Goal: Communication & Community: Answer question/provide support

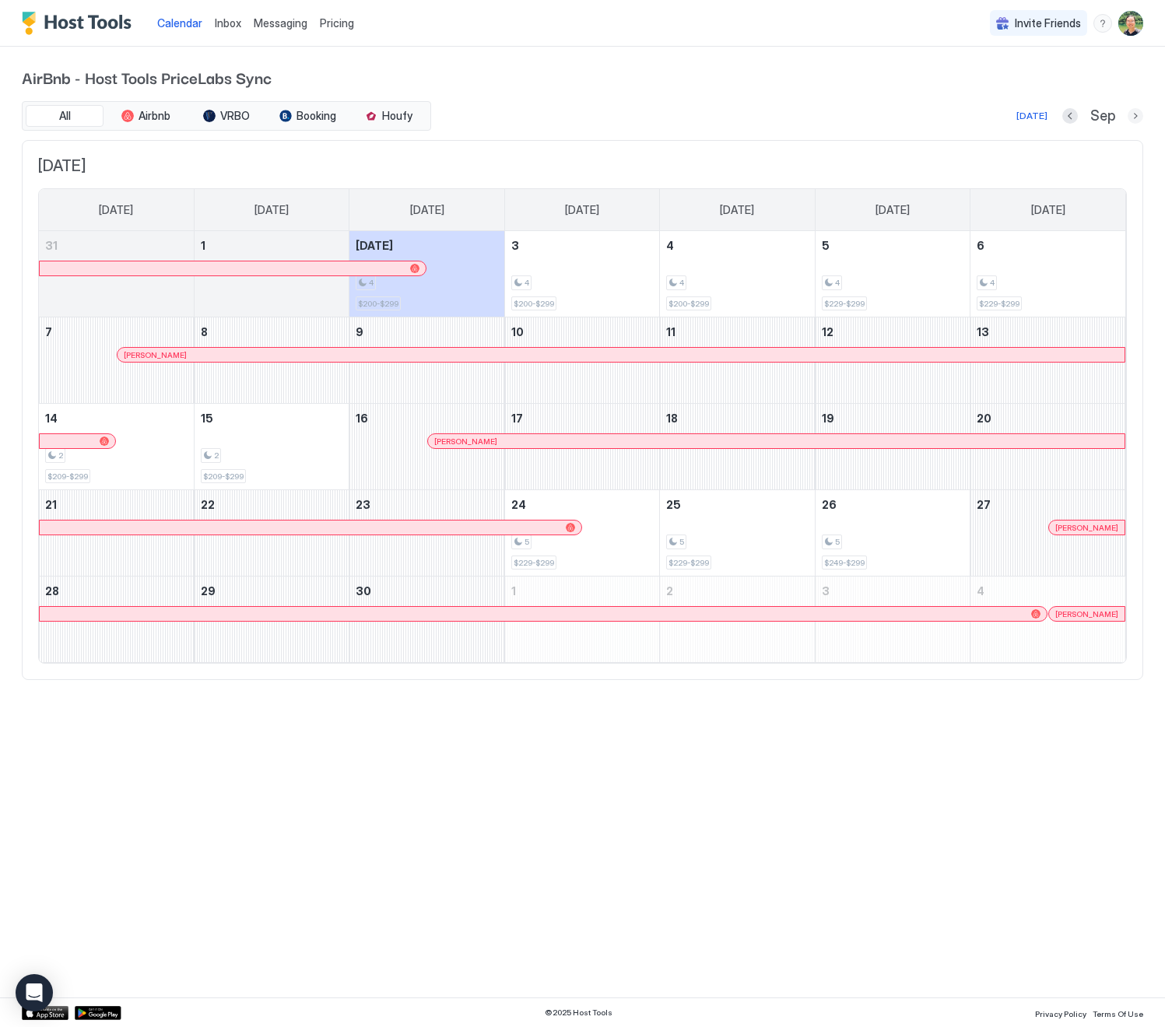
click at [1131, 115] on button "Next month" at bounding box center [1136, 116] width 16 height 16
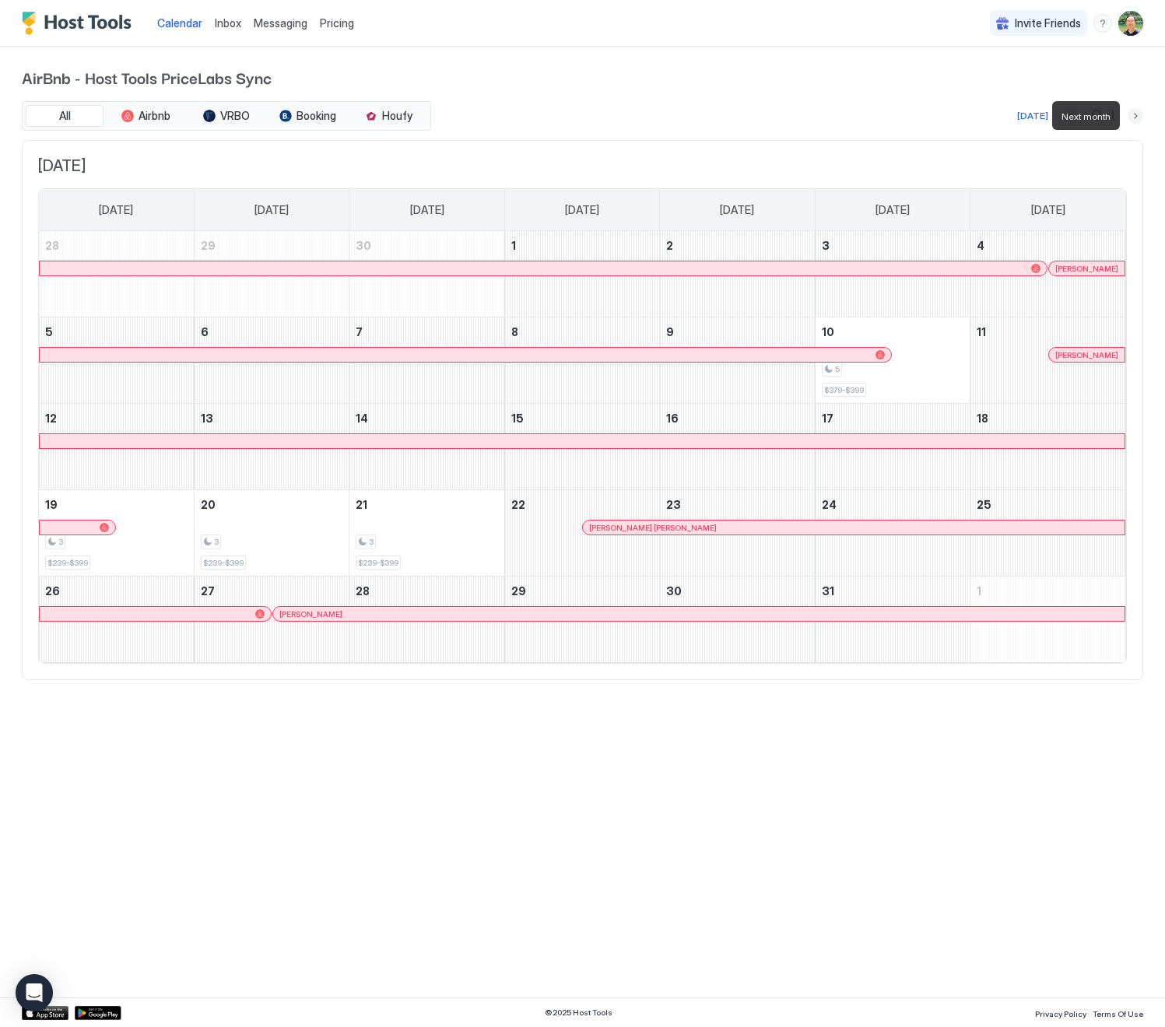
click at [1133, 115] on button "Next month" at bounding box center [1136, 116] width 16 height 16
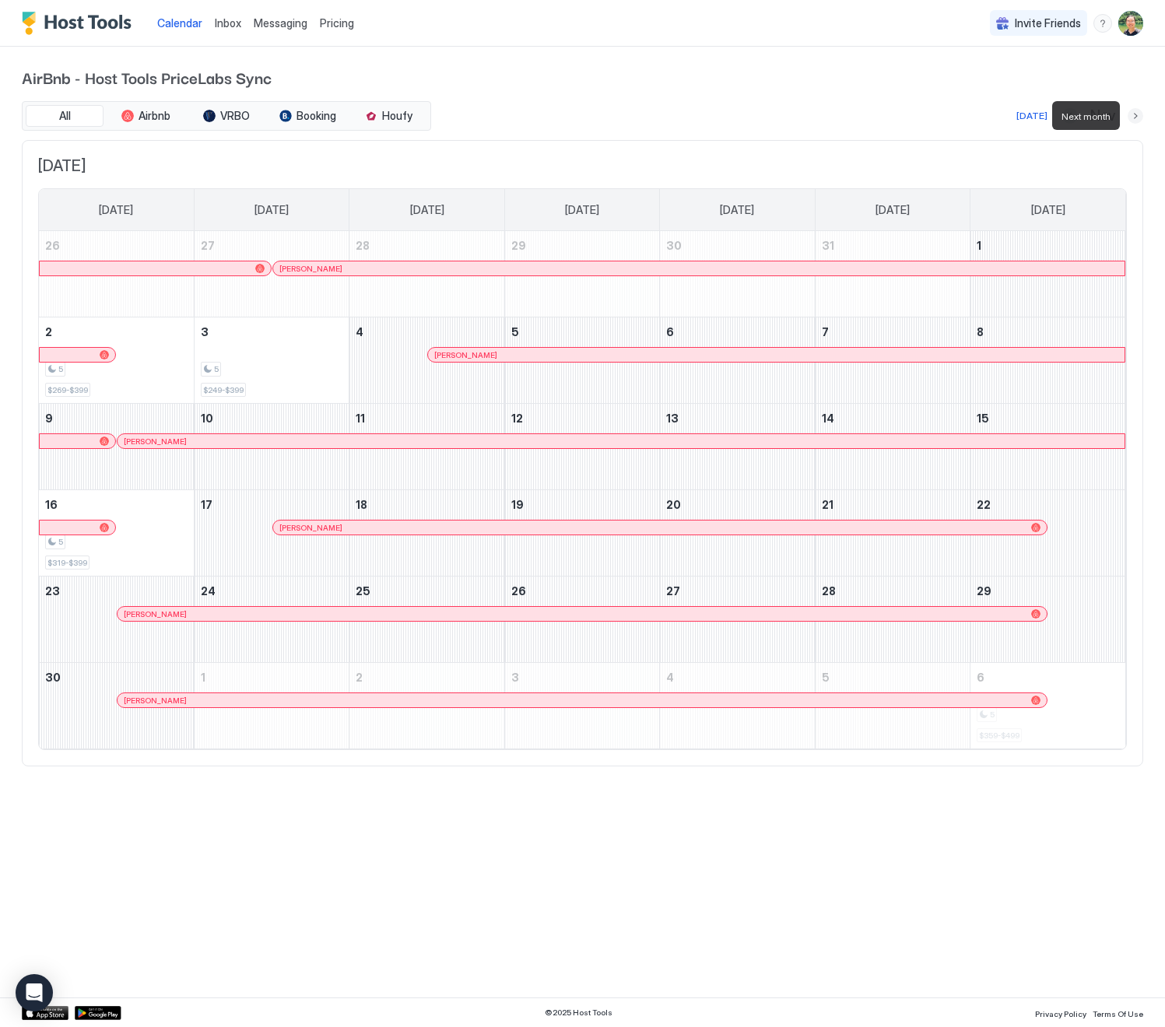
click at [1133, 115] on button "Next month" at bounding box center [1136, 116] width 16 height 16
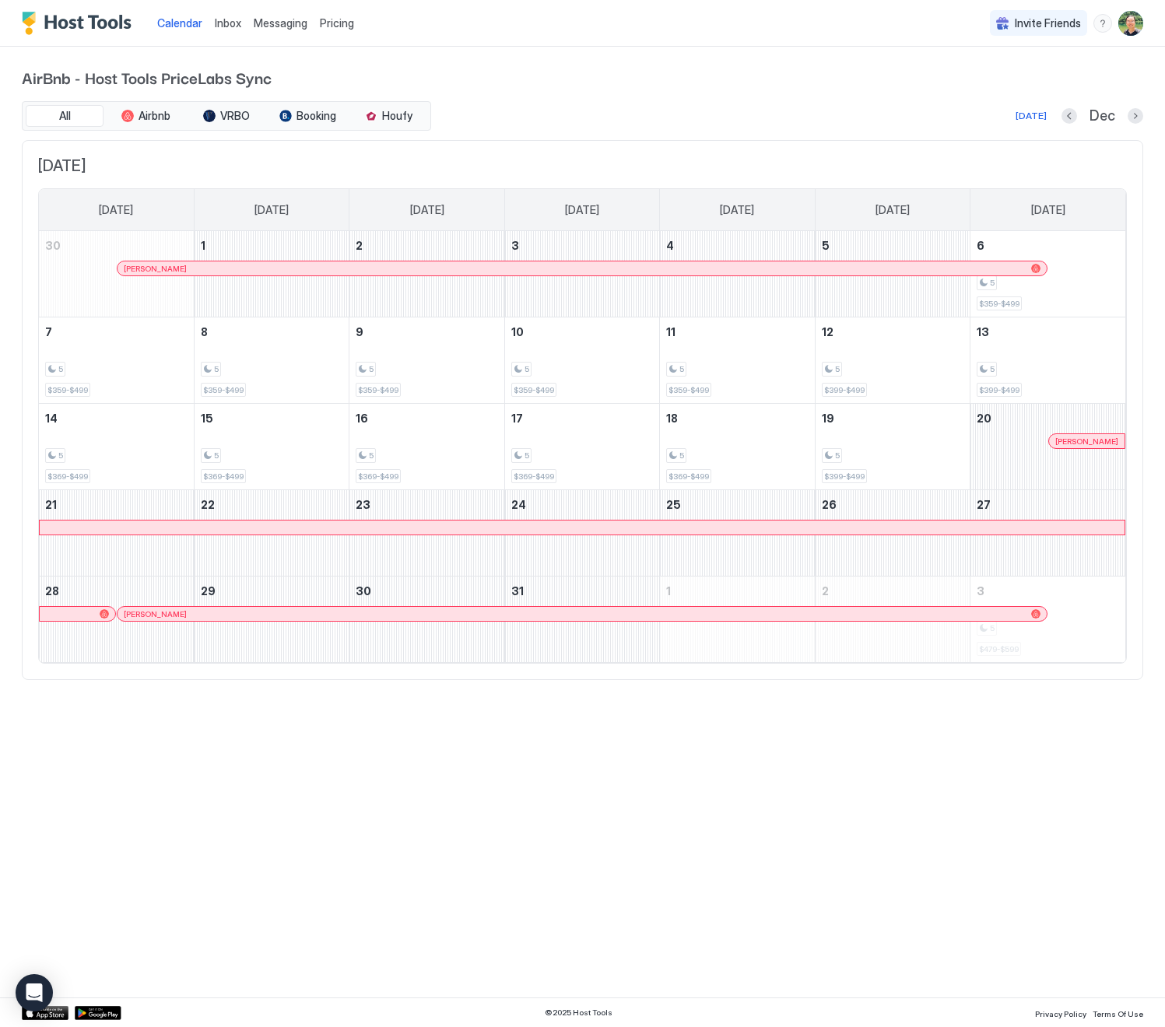
click at [272, 19] on span "Messaging" at bounding box center [281, 22] width 54 height 13
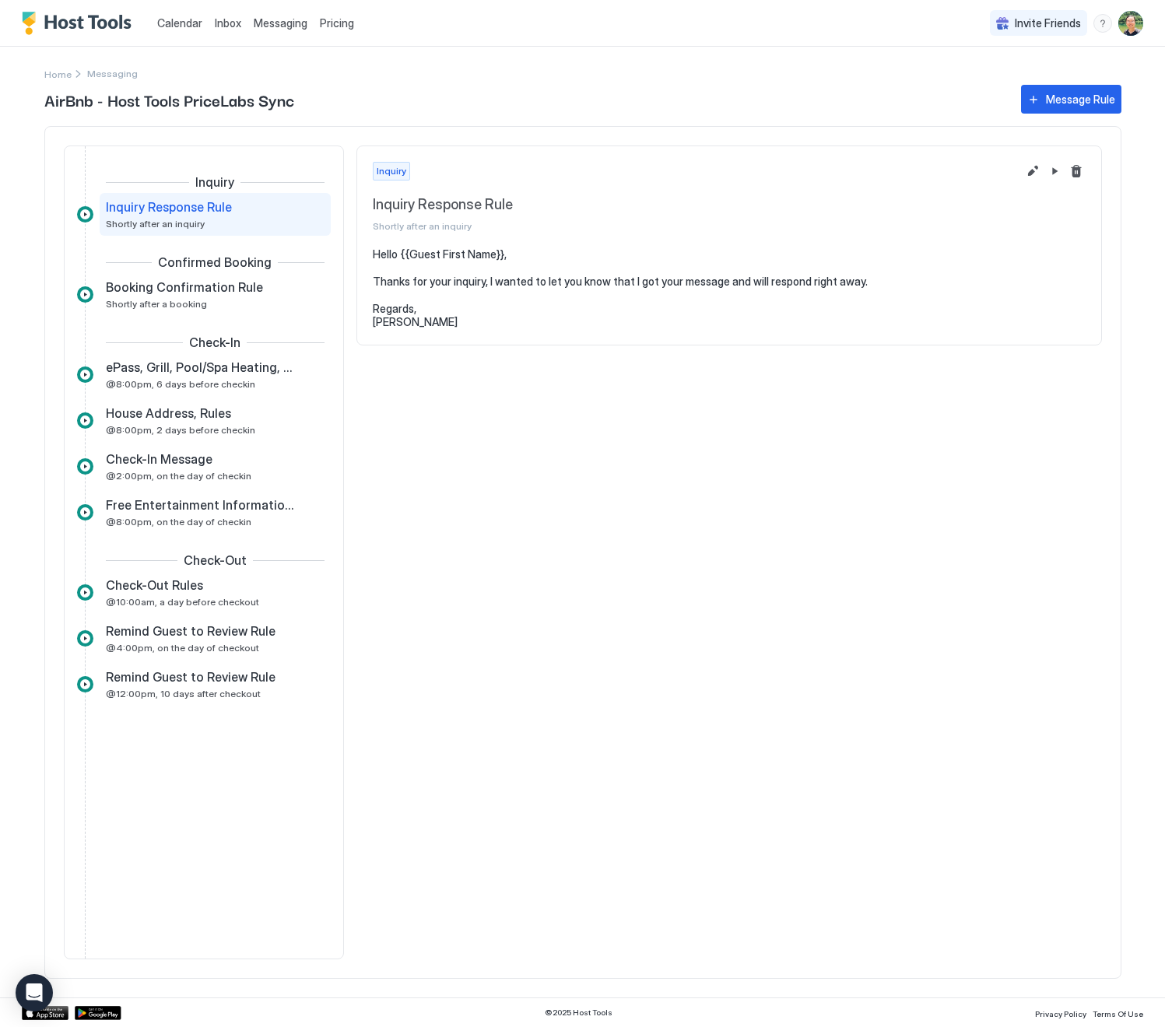
click at [230, 21] on span "Inbox" at bounding box center [228, 22] width 26 height 13
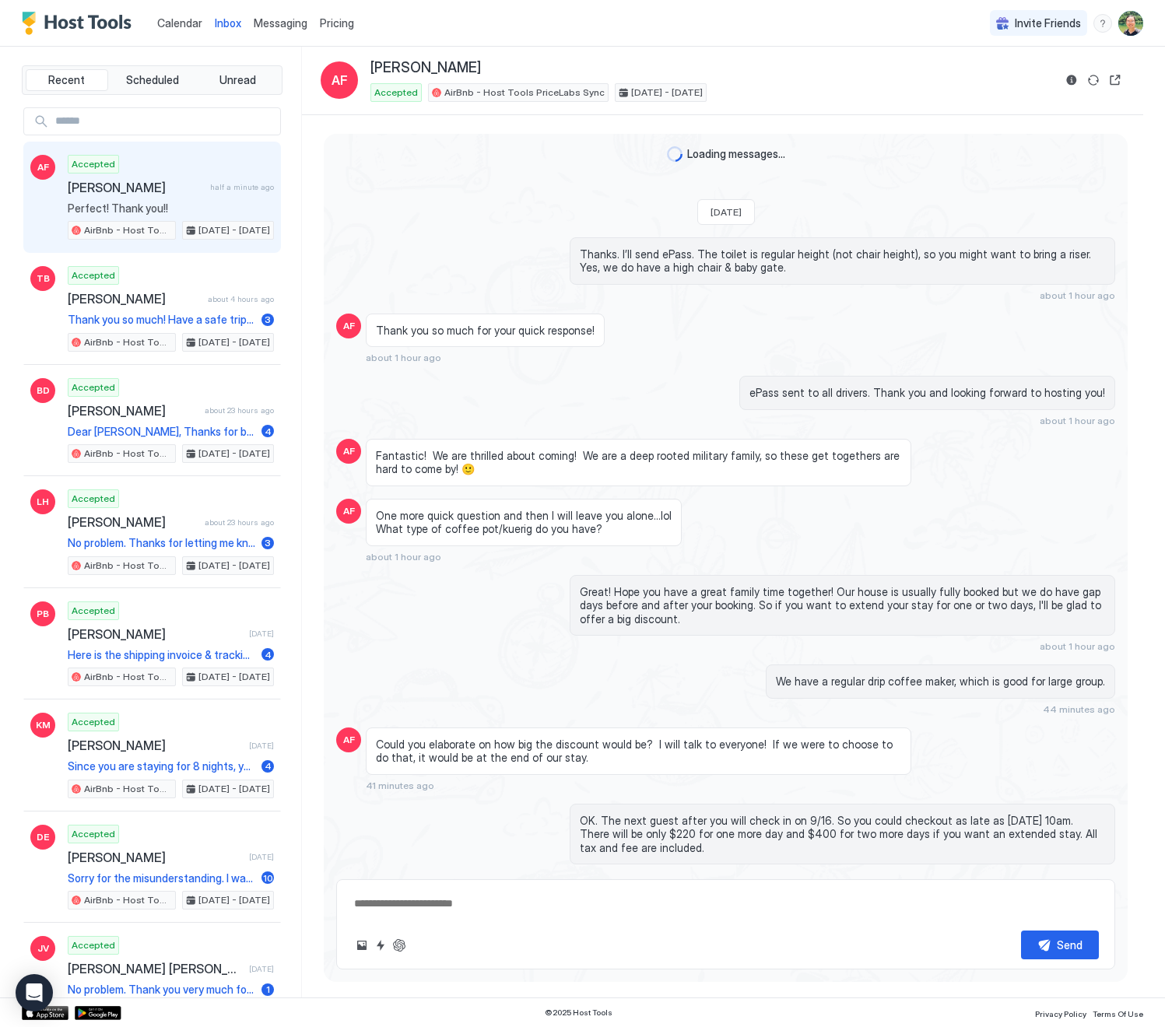
scroll to position [872, 0]
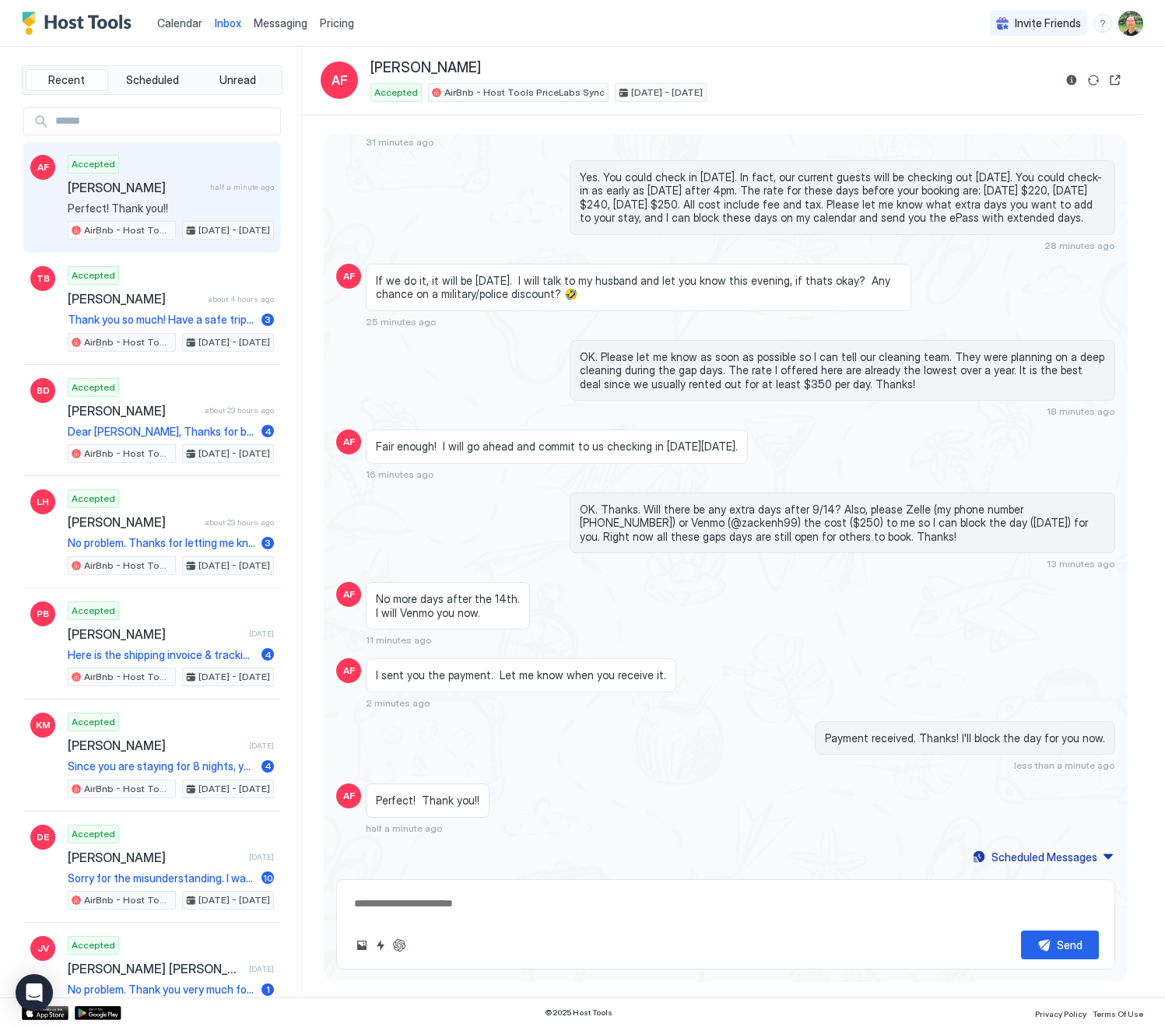
click at [174, 180] on span "[PERSON_NAME]" at bounding box center [136, 188] width 136 height 16
click at [1060, 856] on div "Scheduled Messages" at bounding box center [1044, 857] width 106 height 16
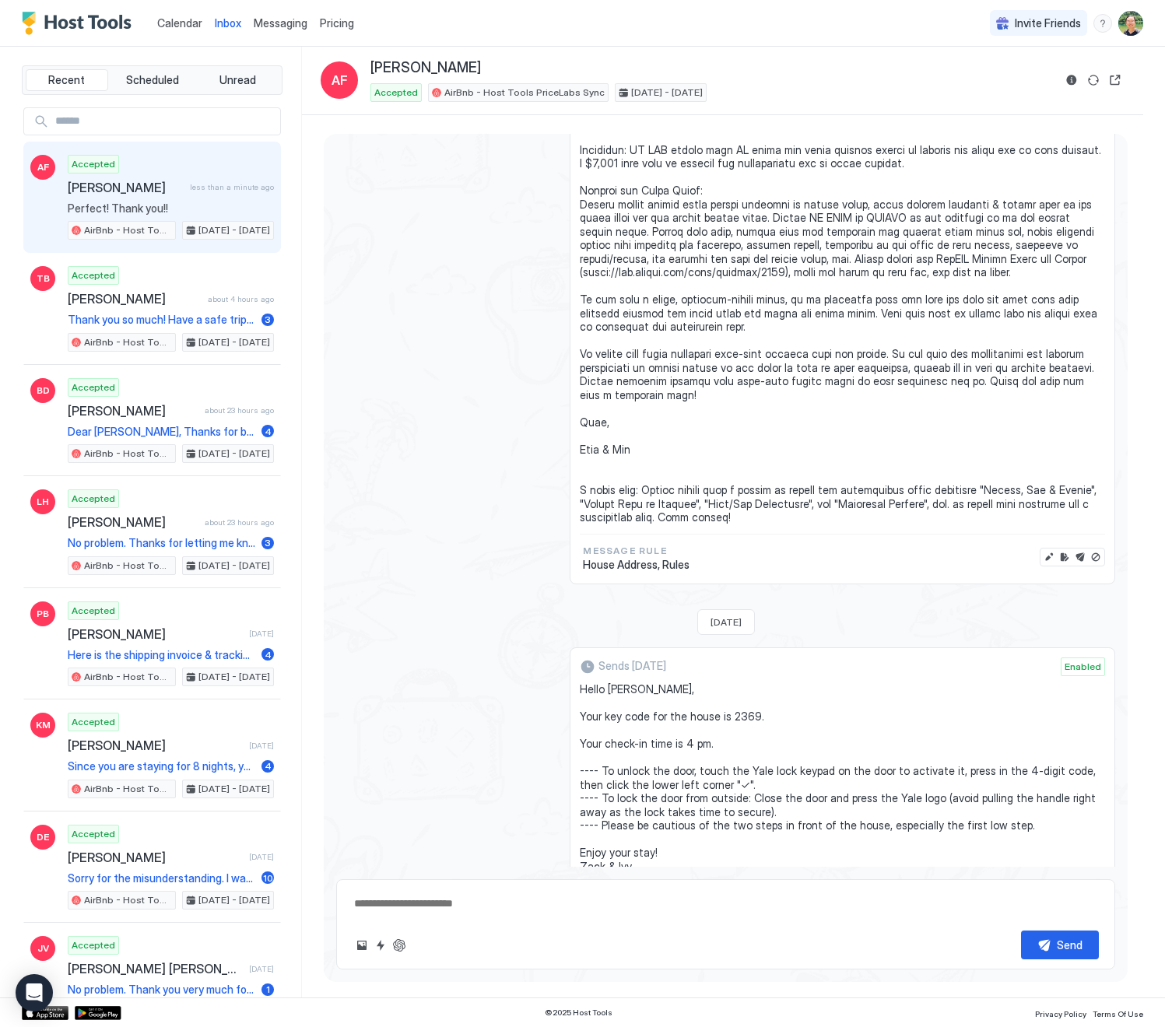
scroll to position [2998, 0]
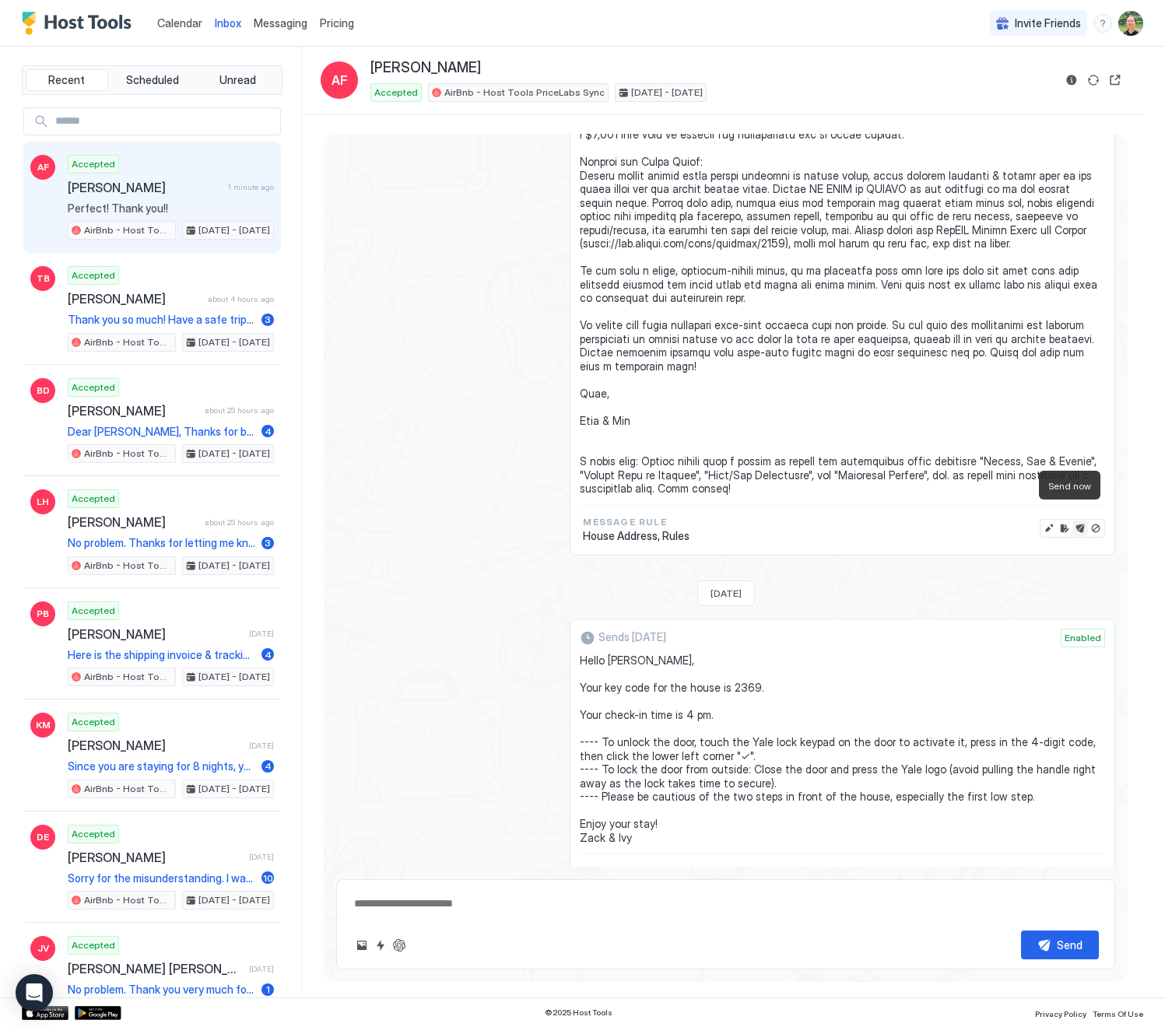
click at [1072, 521] on button "Send now" at bounding box center [1080, 529] width 16 height 16
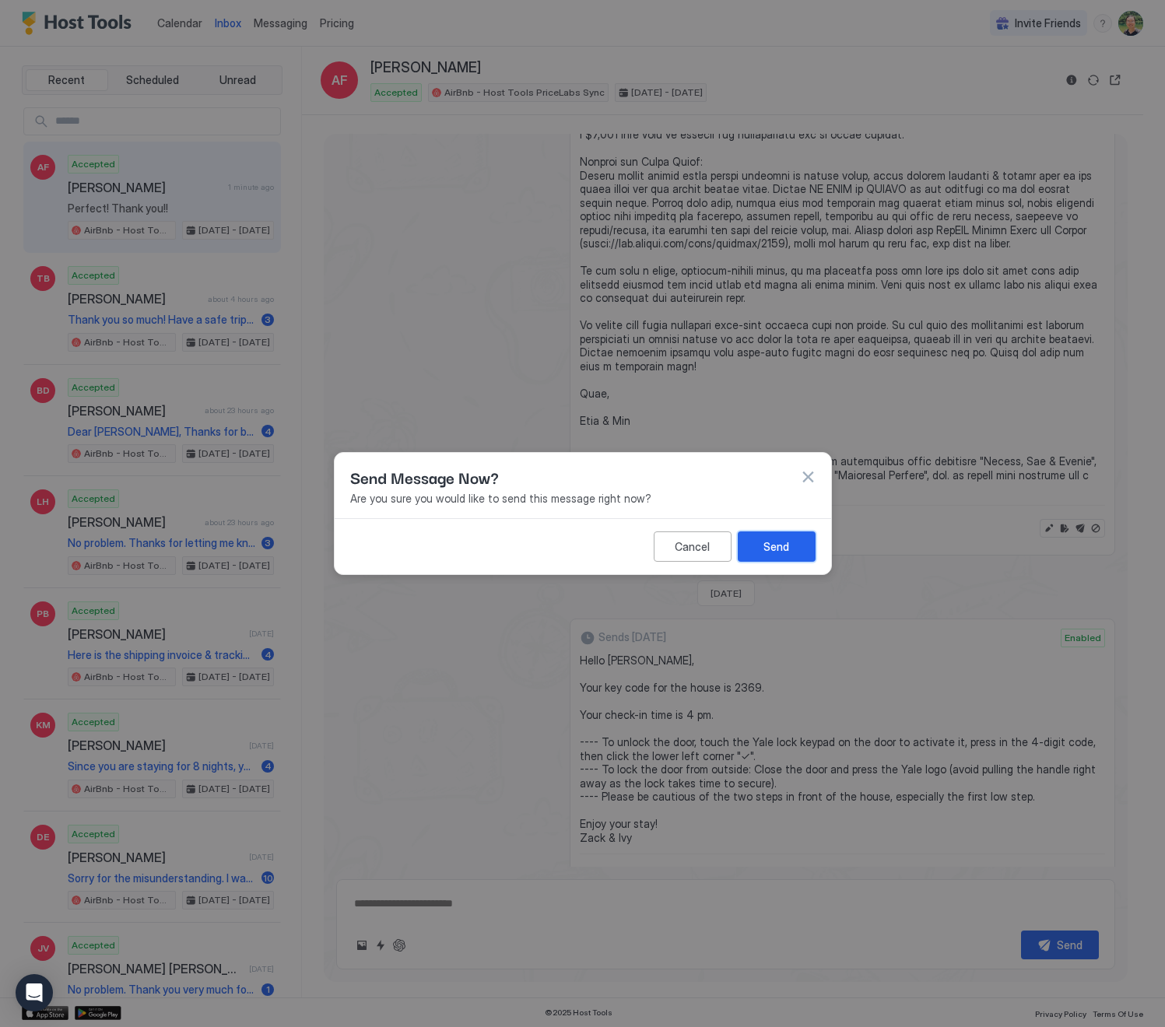
click at [787, 547] on div "Send" at bounding box center [776, 547] width 26 height 16
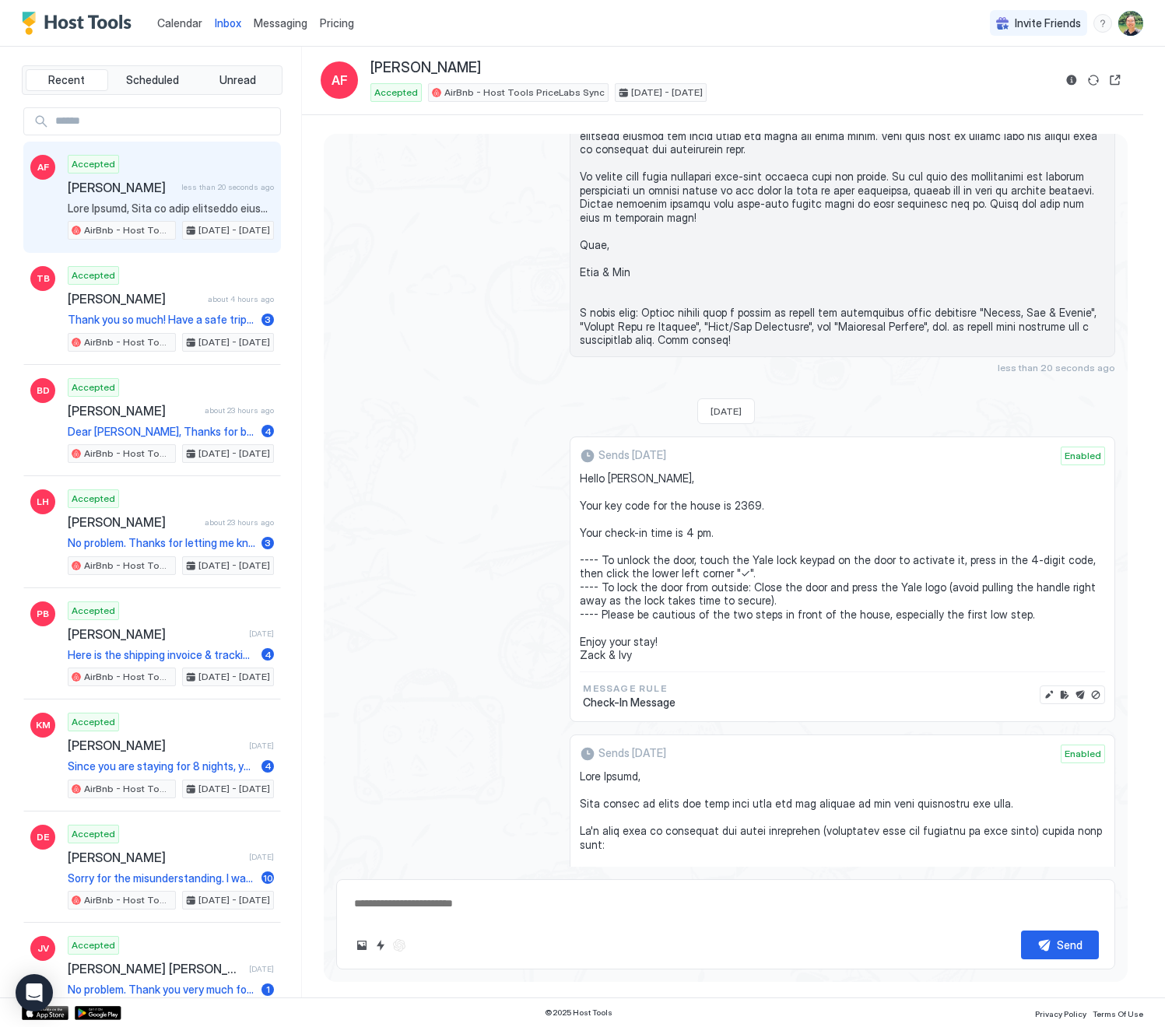
scroll to position [2967, 0]
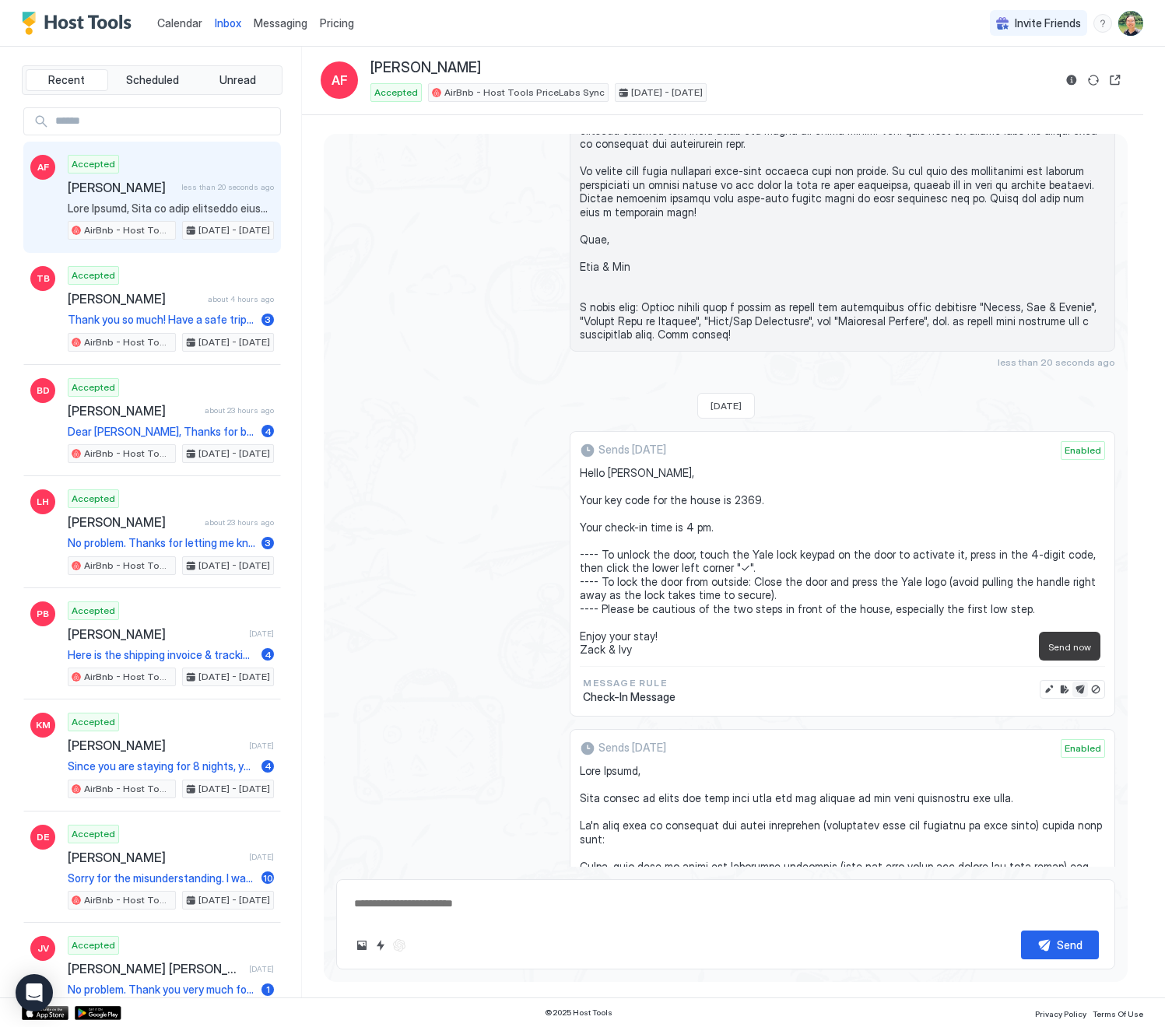
click at [1072, 682] on button "Send now" at bounding box center [1080, 690] width 16 height 16
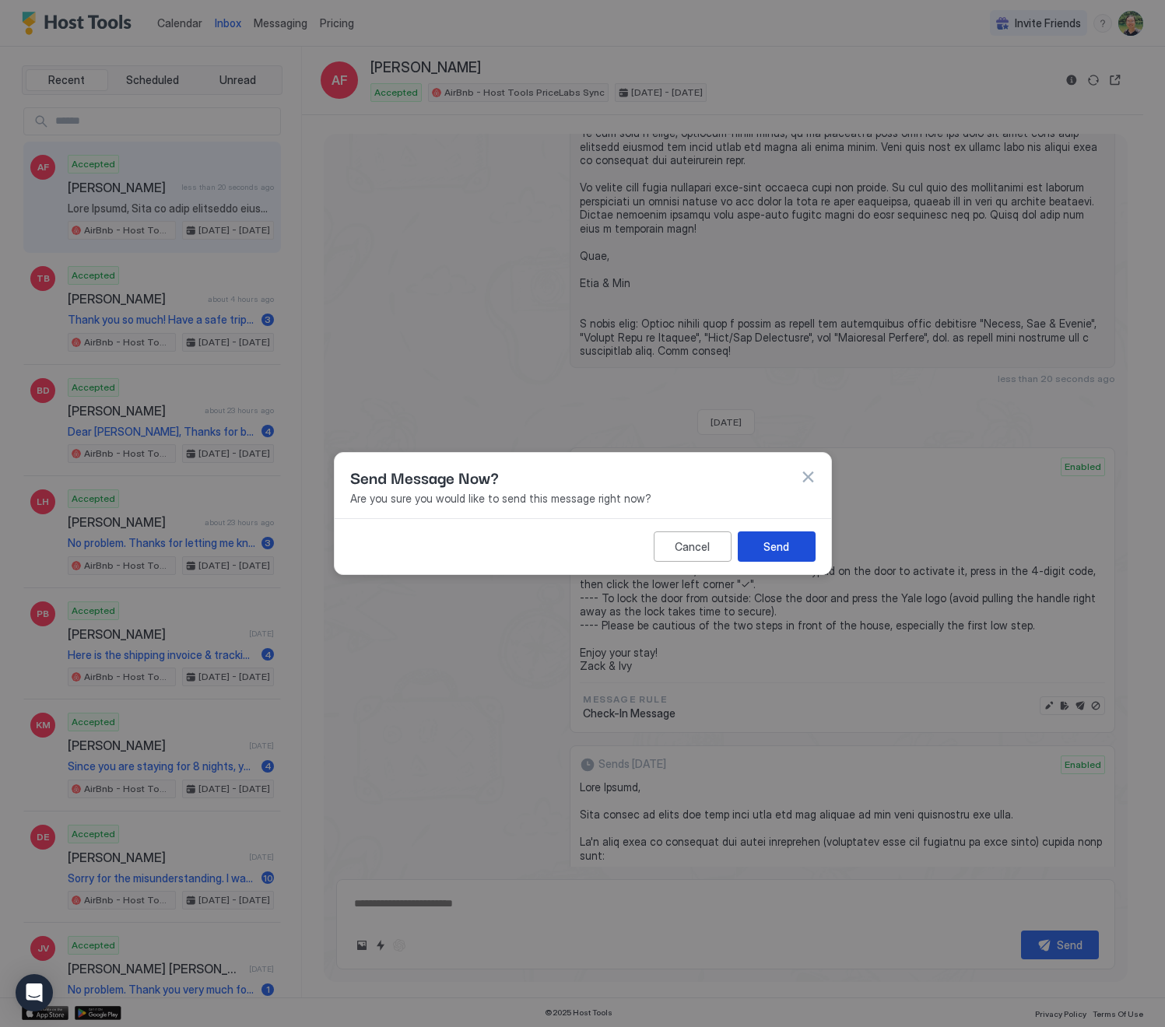
scroll to position [2984, 0]
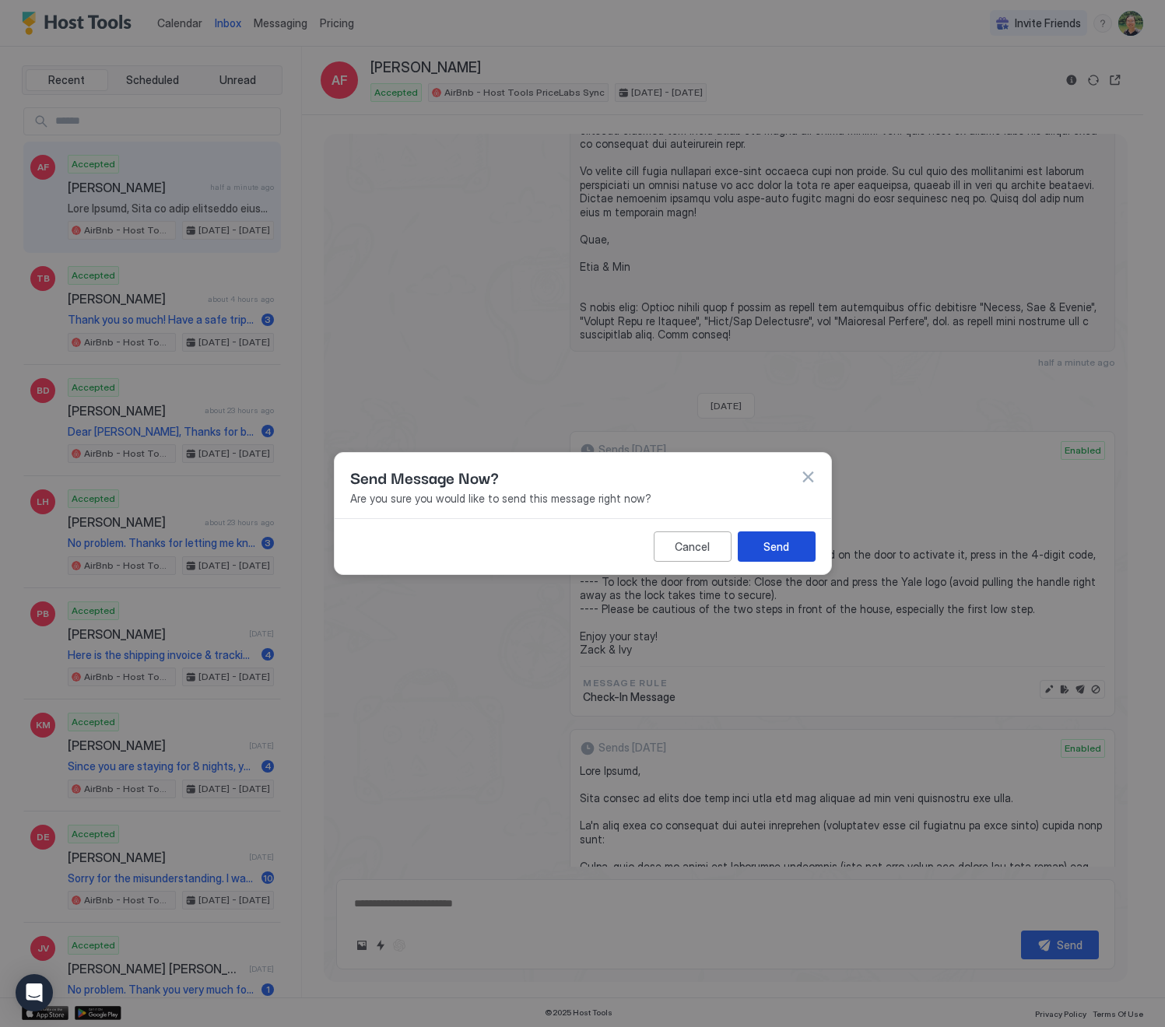
click at [788, 549] on div "Send" at bounding box center [776, 547] width 26 height 16
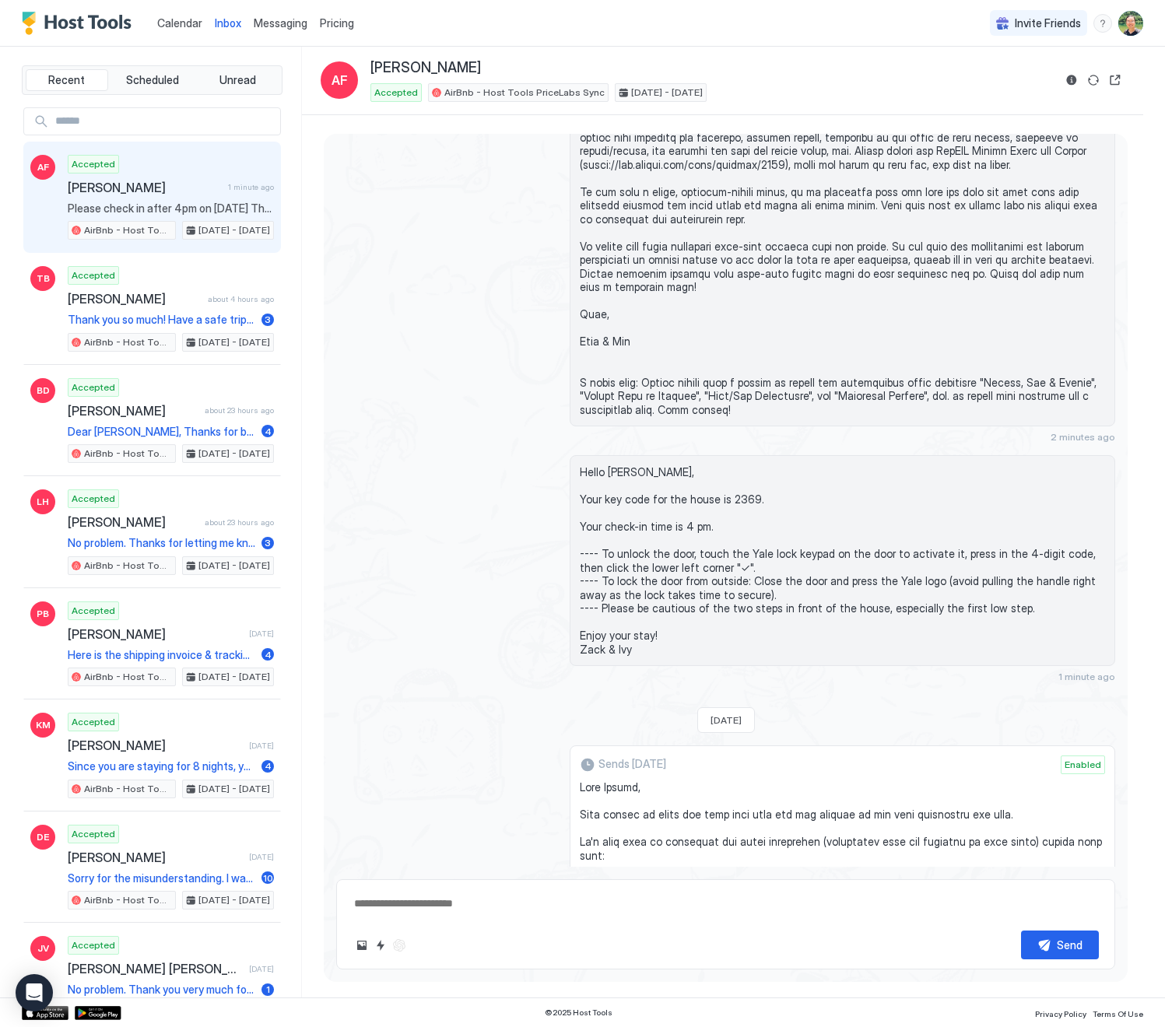
scroll to position [2832, 0]
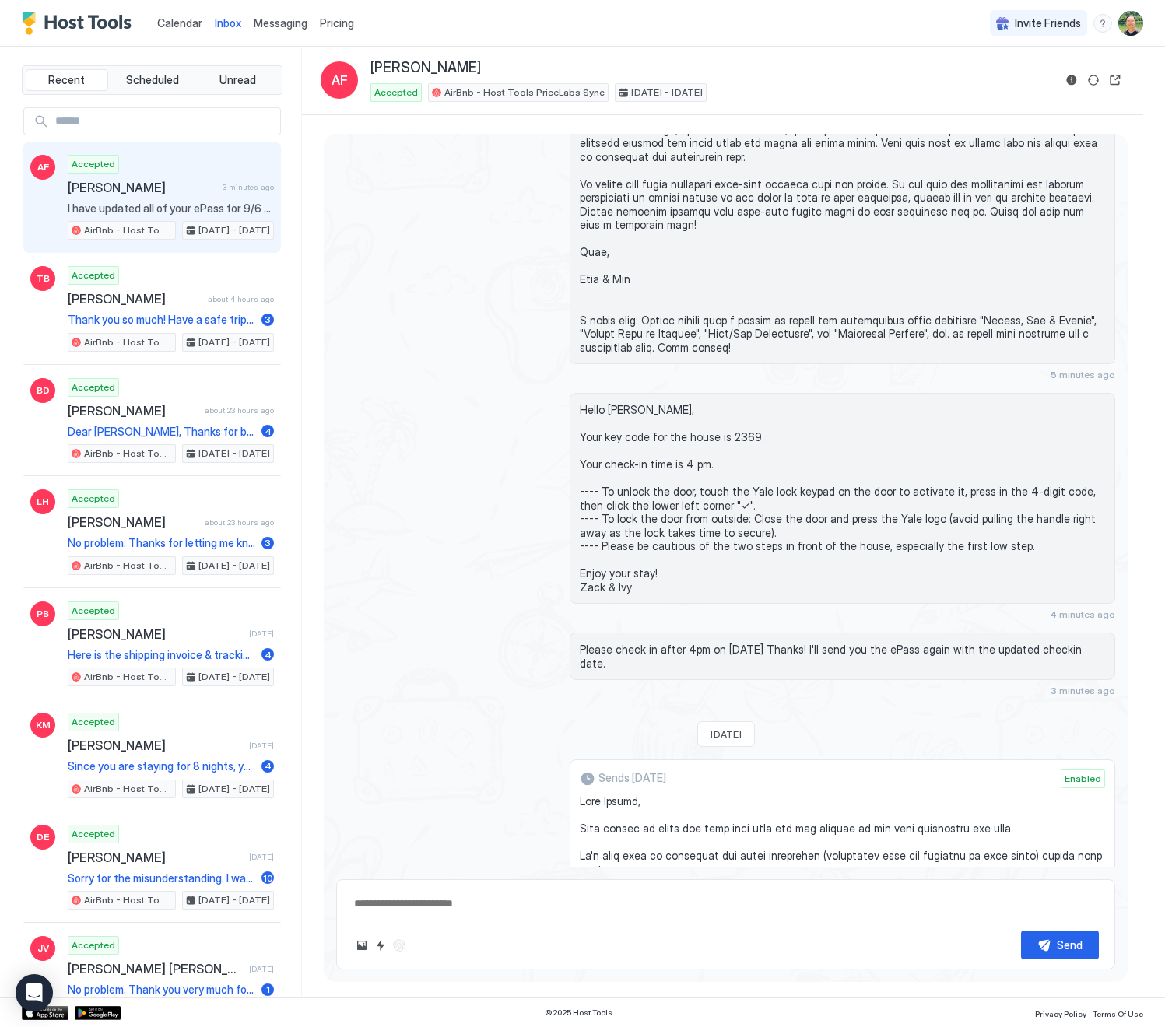
type textarea "*"
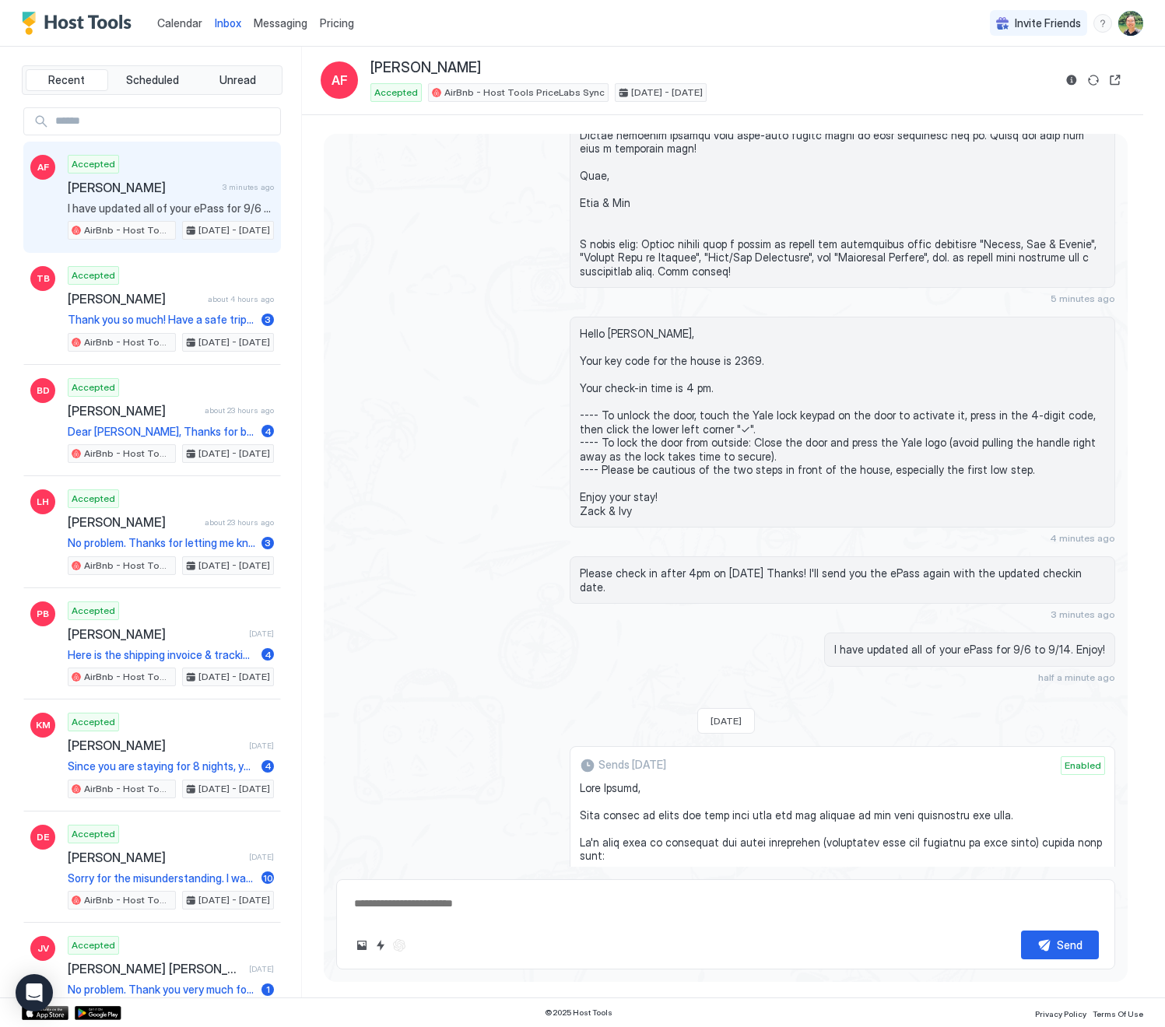
scroll to position [2819, 0]
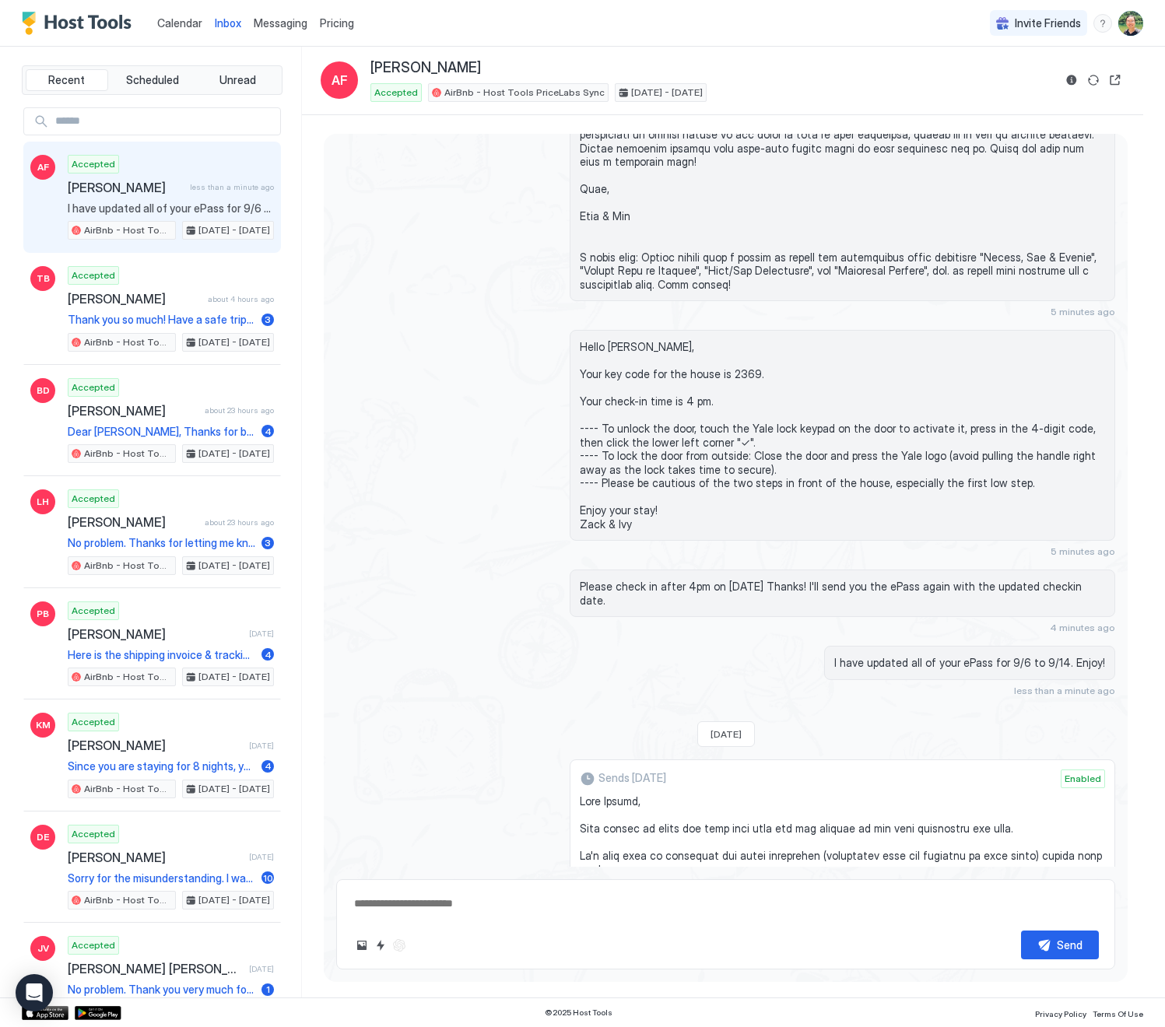
click at [170, 26] on span "Calendar" at bounding box center [179, 22] width 45 height 13
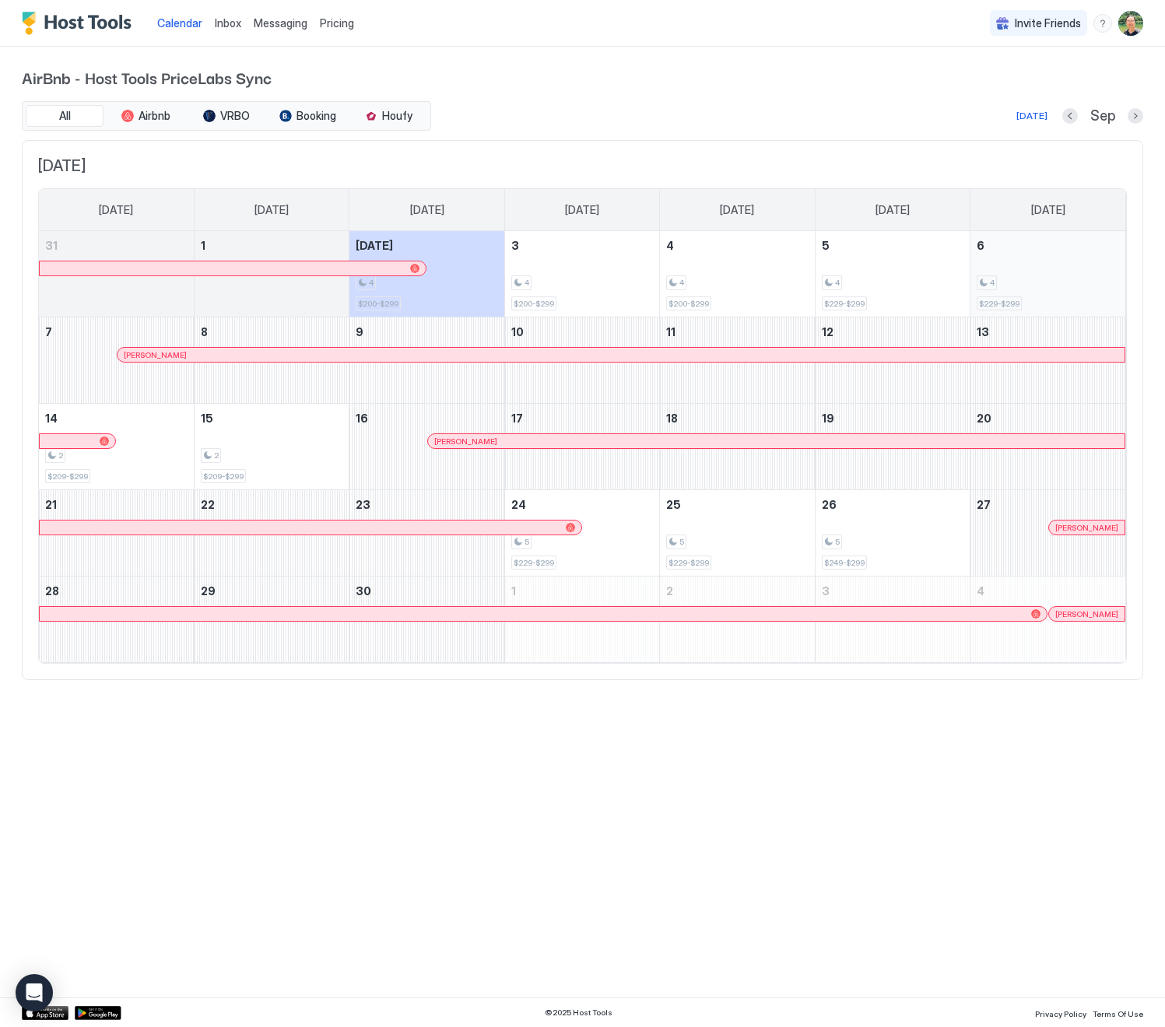
click at [1047, 282] on div "4" at bounding box center [1048, 282] width 142 height 15
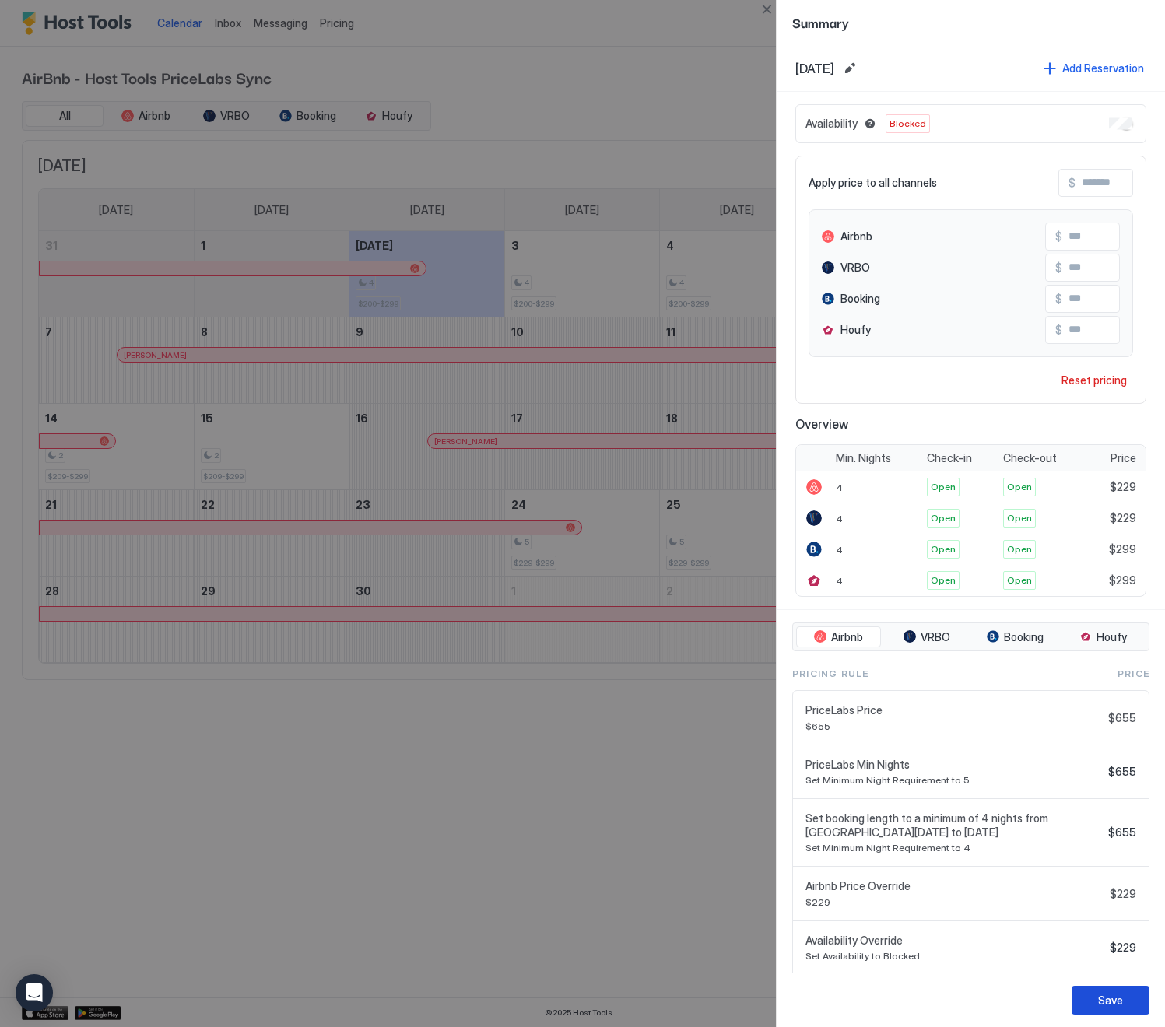
click at [1120, 998] on div "Save" at bounding box center [1110, 1000] width 25 height 16
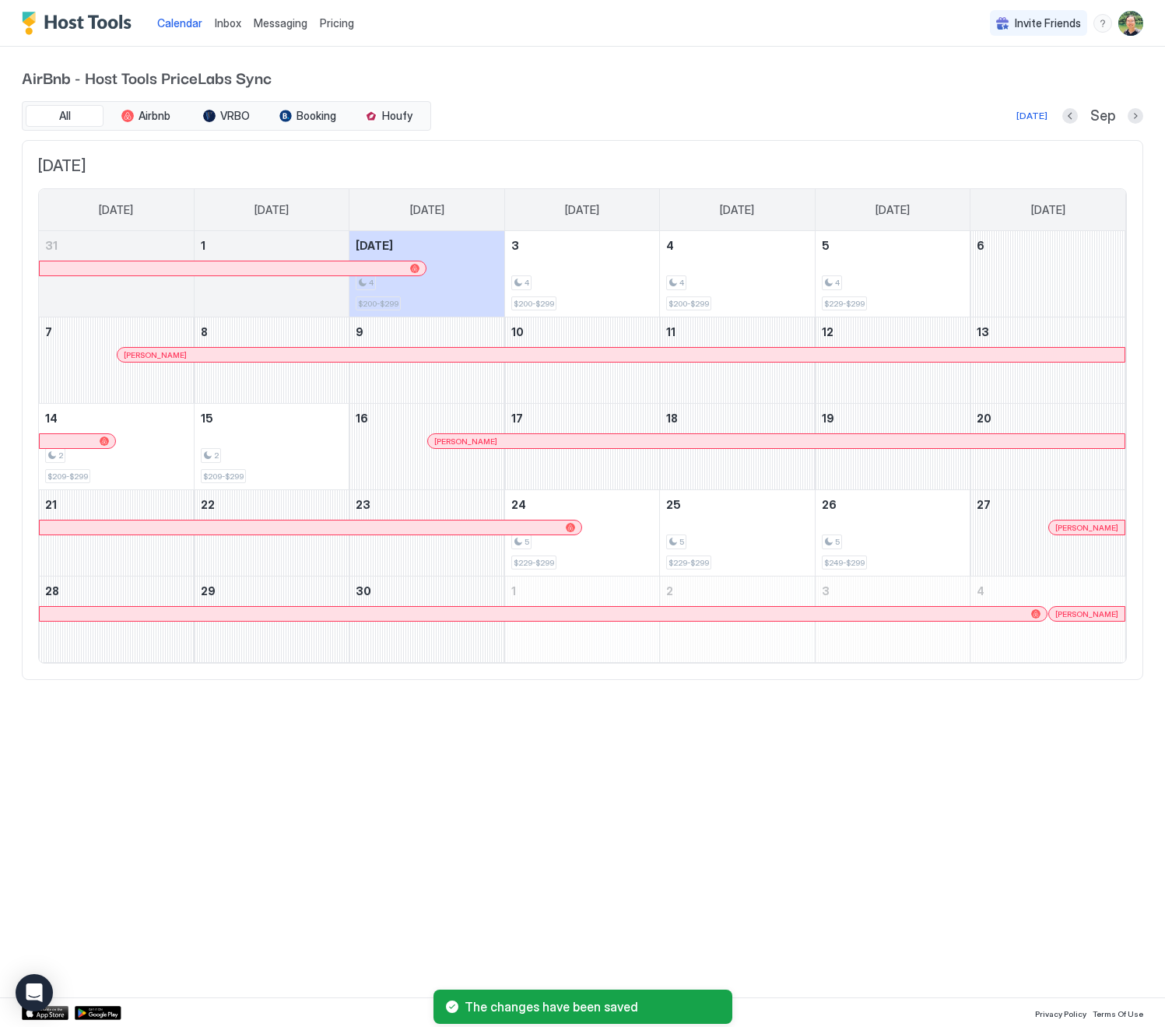
click at [760, 786] on div "Calendar Inbox Messaging Pricing Invite Friends ZH AirBnb - Host Tools PriceLab…" at bounding box center [582, 513] width 1165 height 1027
click at [853, 758] on div "Calendar Inbox Messaging Pricing Invite Friends ZH AirBnb - Host Tools PriceLab…" at bounding box center [582, 513] width 1165 height 1027
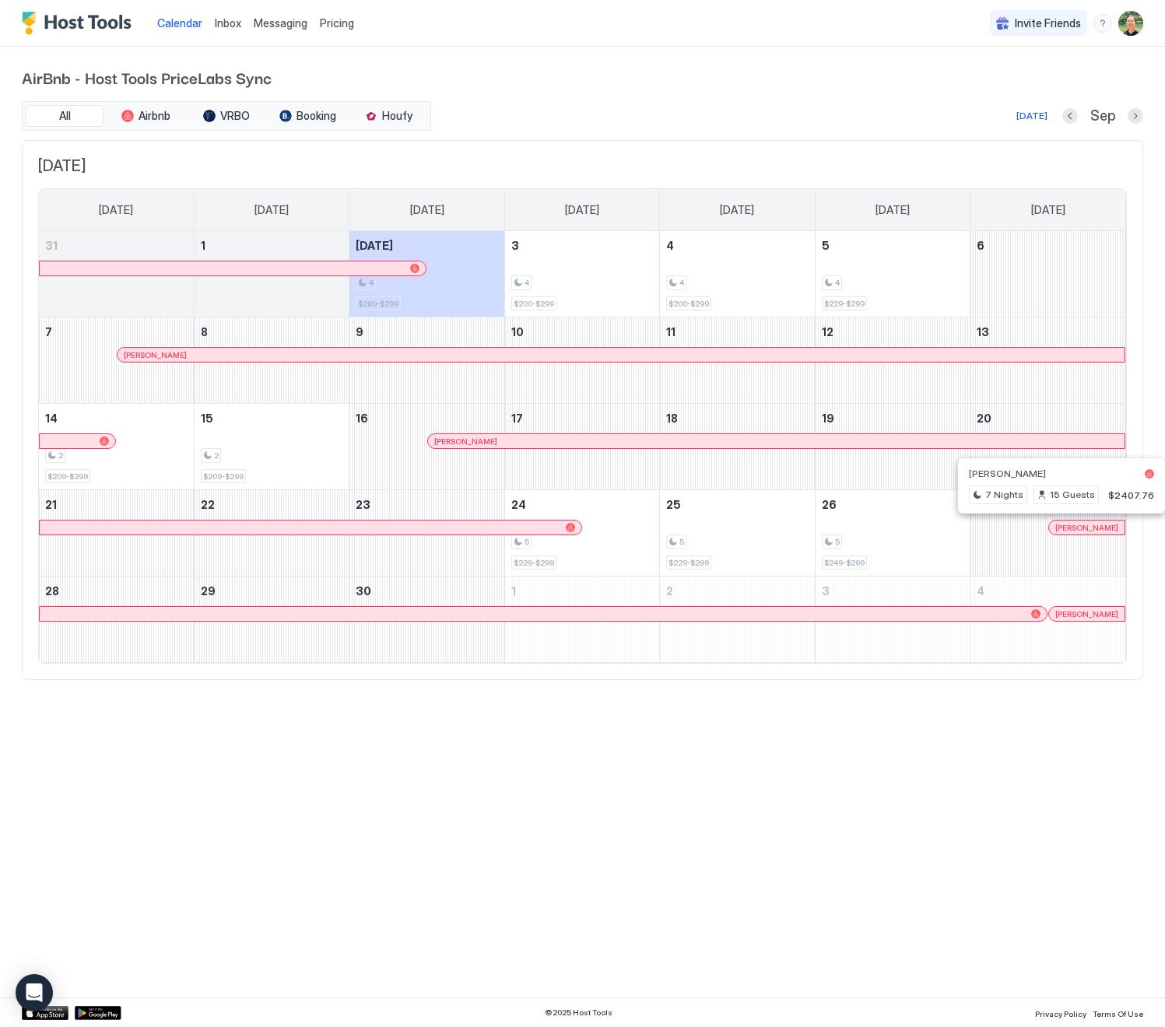
click at [1066, 526] on div at bounding box center [1066, 527] width 12 height 12
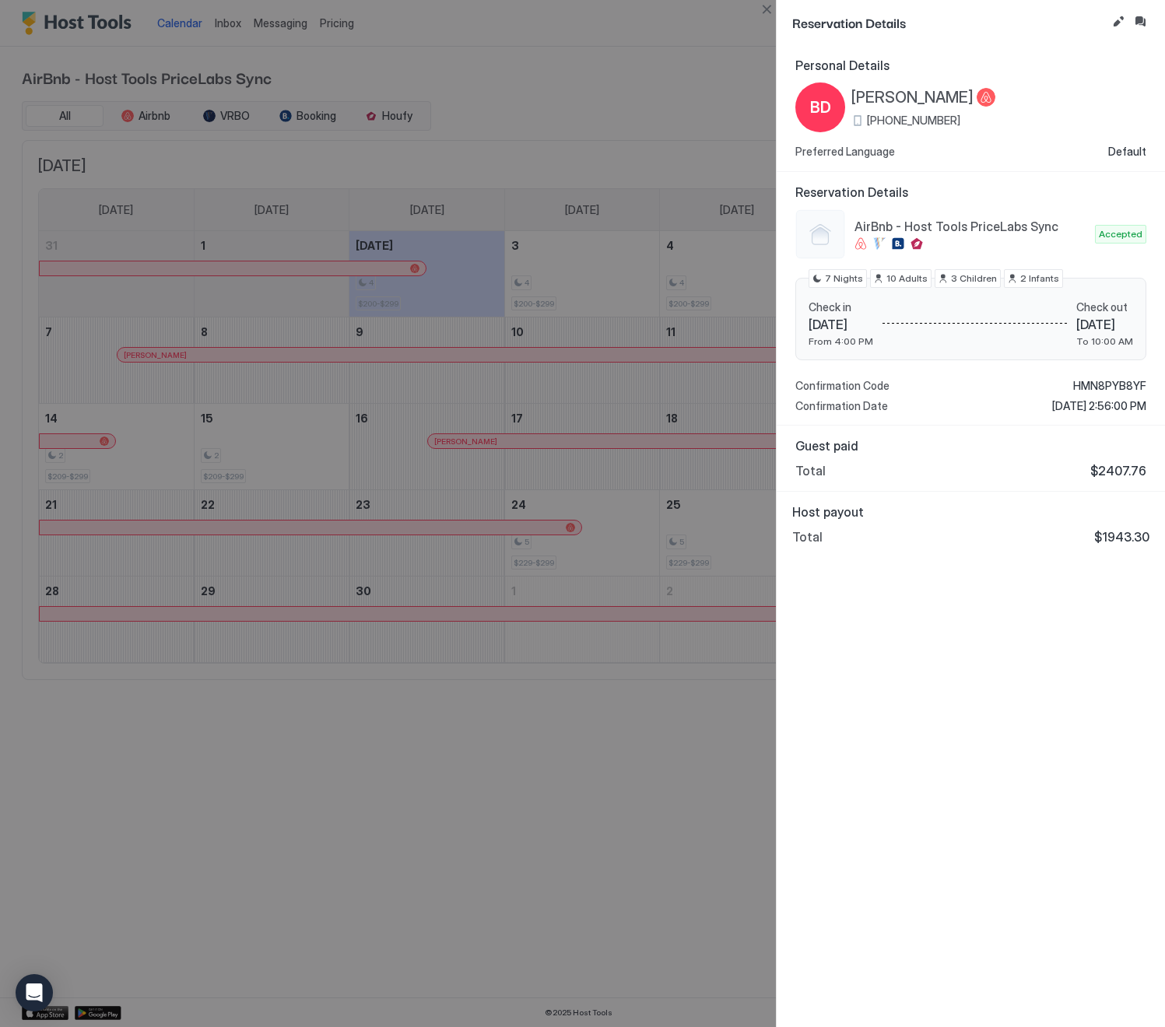
click at [602, 753] on div at bounding box center [582, 513] width 1165 height 1027
click at [769, 9] on button "Close" at bounding box center [766, 9] width 19 height 19
